Goal: Task Accomplishment & Management: Manage account settings

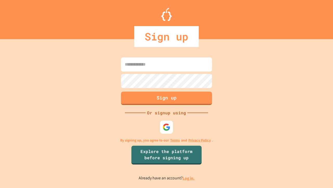
click at [189, 178] on link "Log in." at bounding box center [189, 177] width 12 height 5
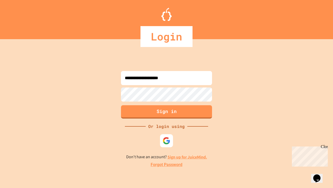
type input "**********"
